Goal: Transaction & Acquisition: Subscribe to service/newsletter

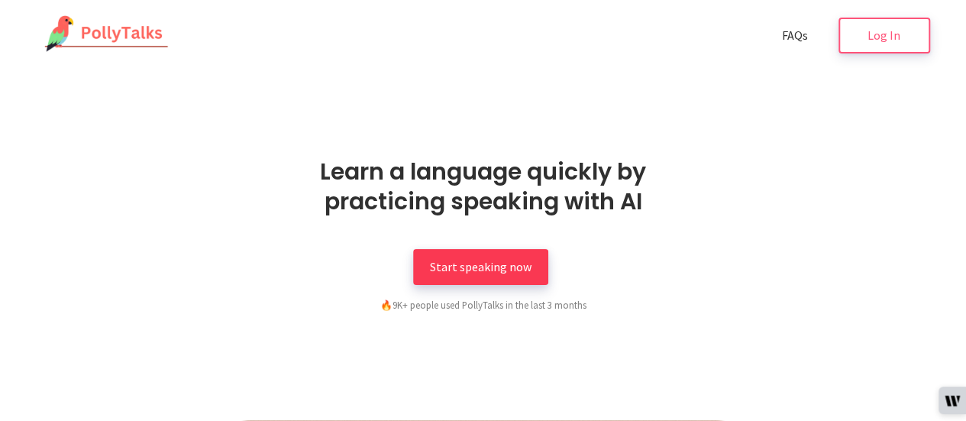
click at [474, 275] on link "Start speaking now" at bounding box center [480, 267] width 135 height 36
